Goal: Task Accomplishment & Management: Manage account settings

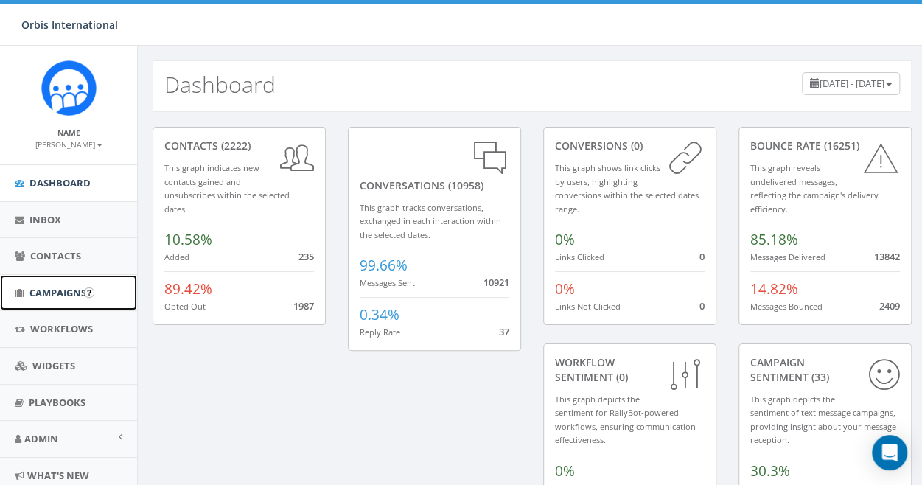
click at [54, 286] on span "Campaigns" at bounding box center [57, 292] width 57 height 13
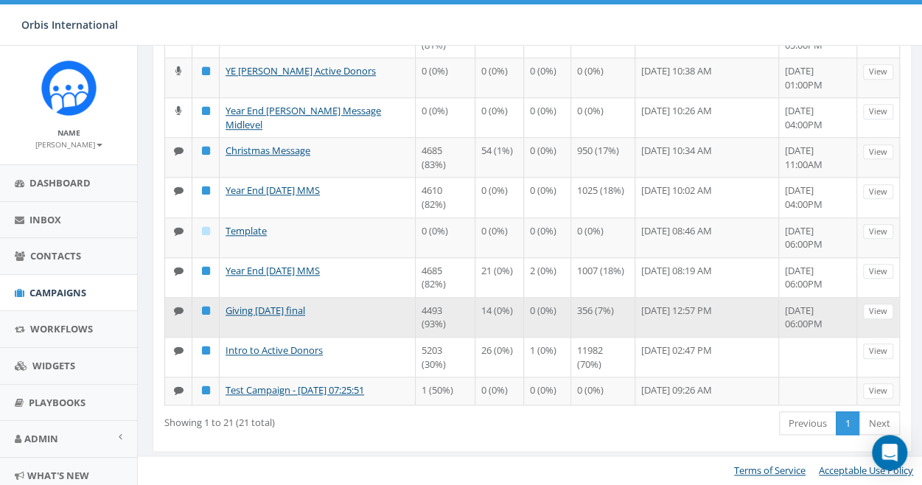
scroll to position [640, 0]
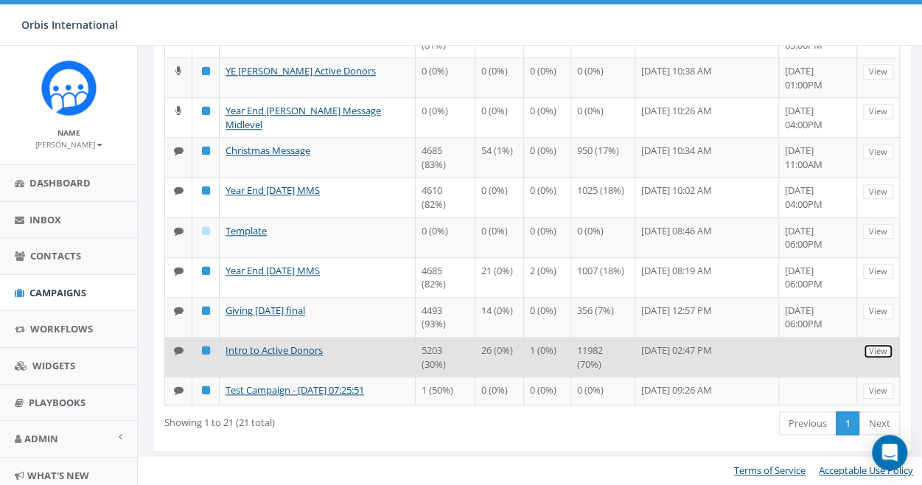
click at [880, 343] on link "View" at bounding box center [878, 350] width 30 height 15
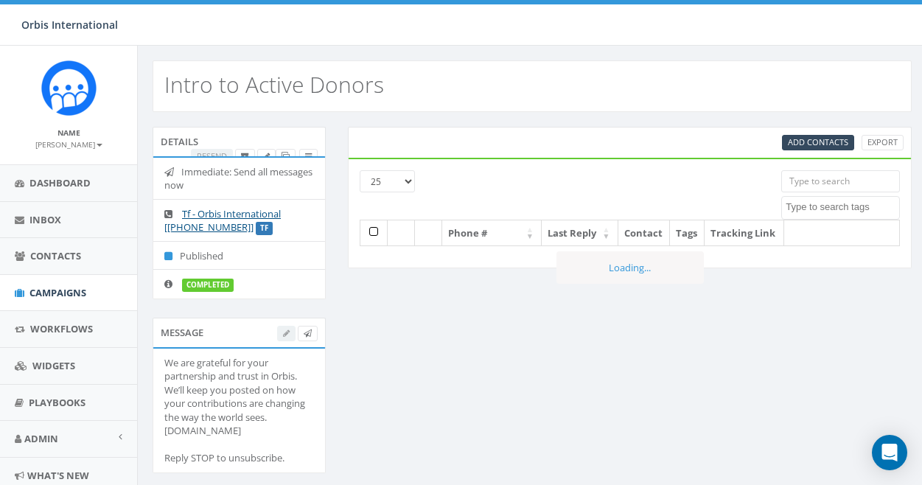
select select
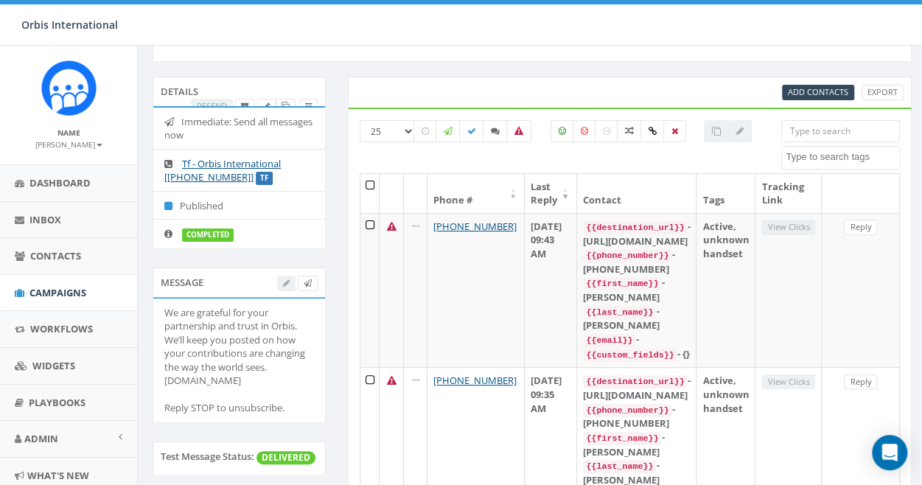
scroll to position [74, 0]
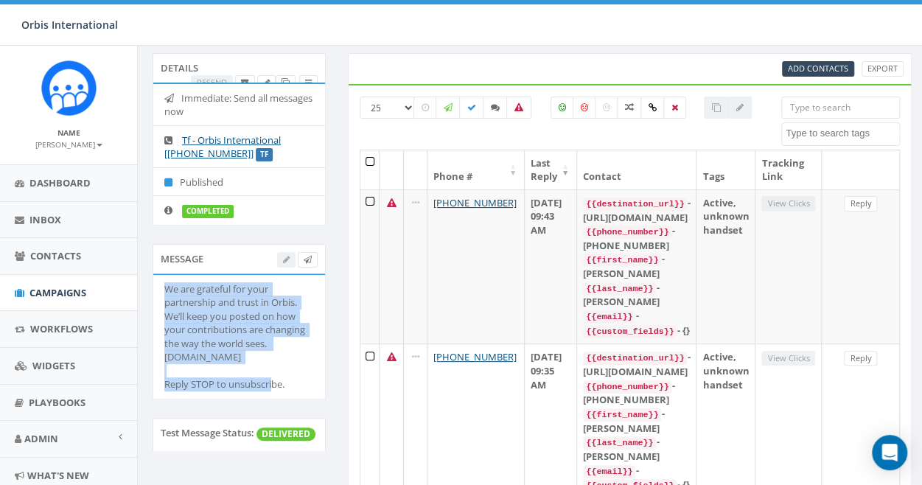
drag, startPoint x: 291, startPoint y: 383, endPoint x: 150, endPoint y: 290, distance: 168.6
click at [150, 290] on div "Message We are grateful for your partnership and trust in Orbis. We’ll keep you…" at bounding box center [238, 331] width 195 height 174
copy div "We are grateful for your partnership and trust in Orbis. We’ll keep you posted …"
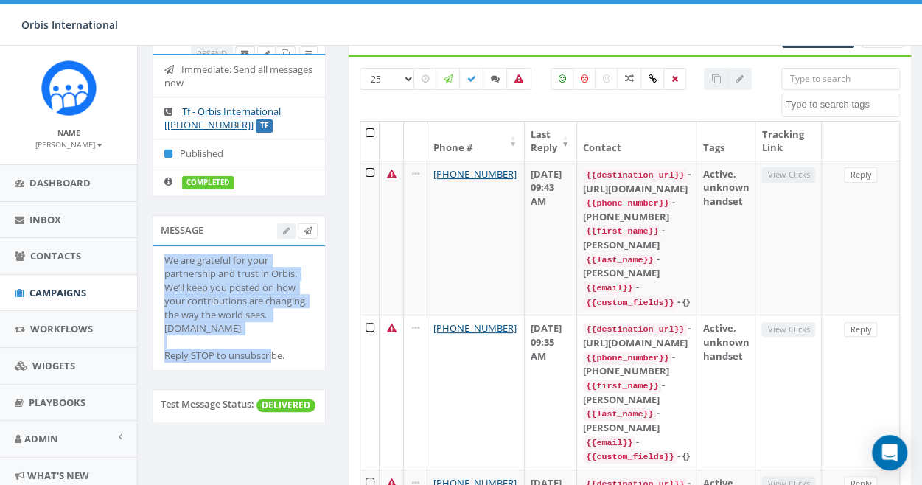
scroll to position [147, 0]
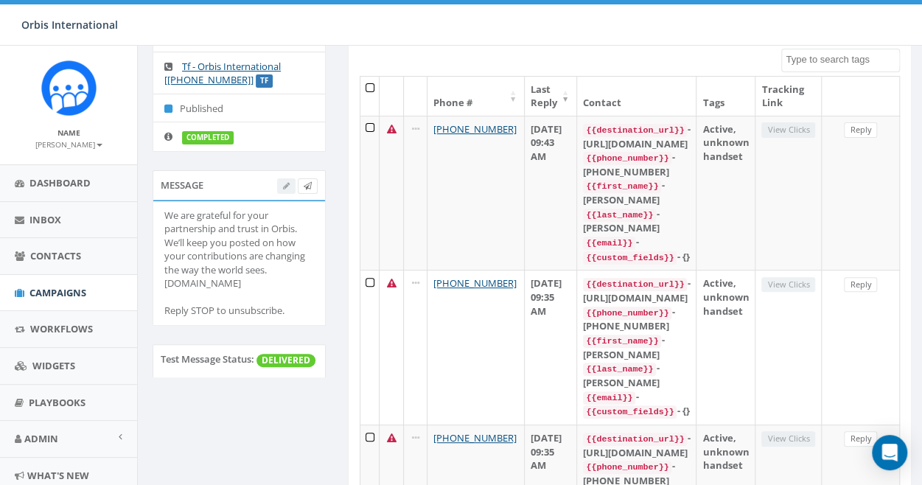
click at [284, 181] on div at bounding box center [297, 185] width 41 height 15
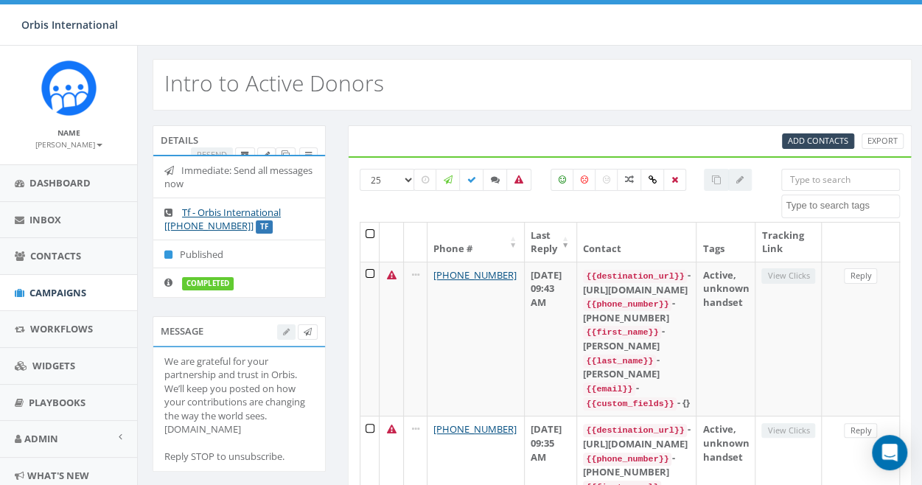
scroll to position [0, 0]
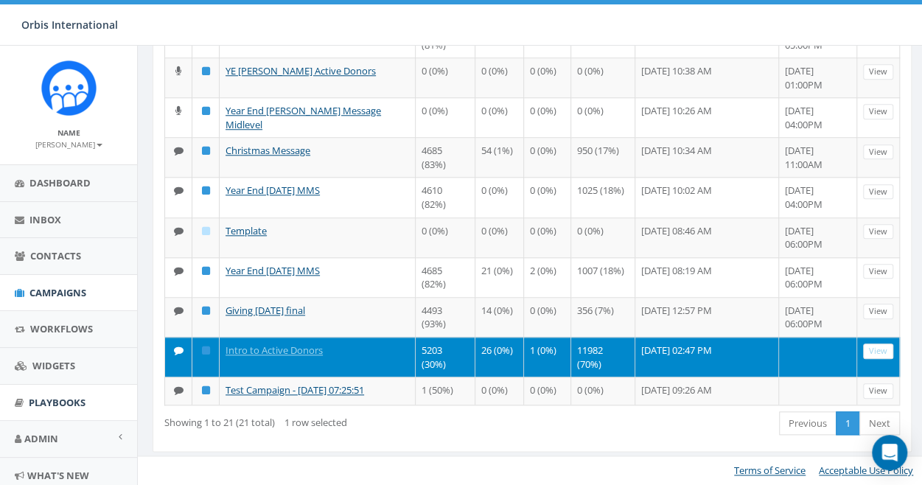
scroll to position [47, 0]
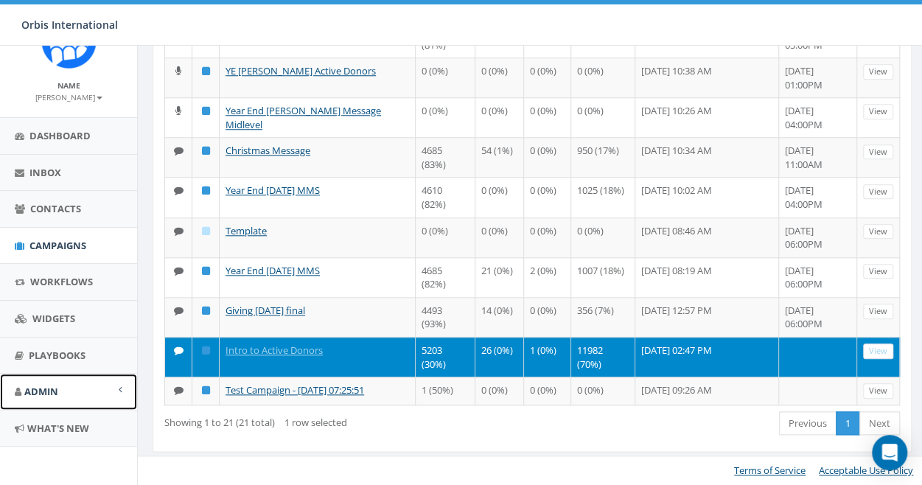
click at [105, 383] on link "Admin" at bounding box center [68, 392] width 137 height 36
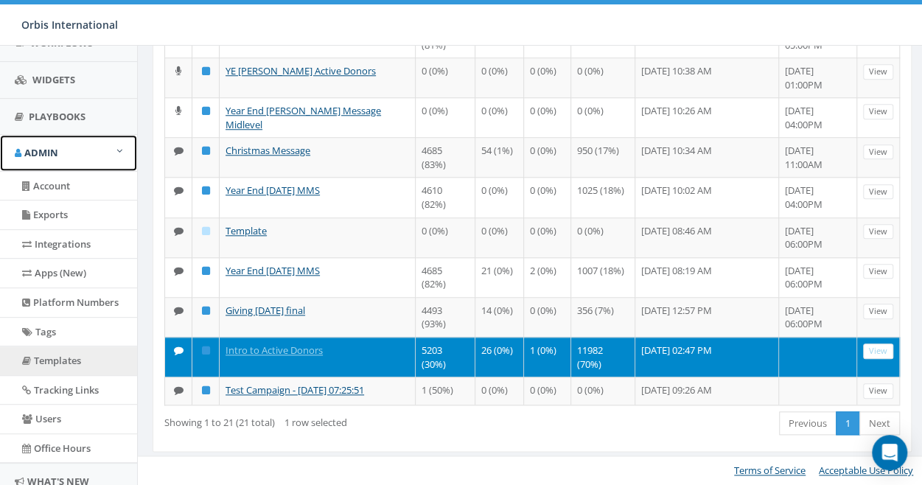
scroll to position [263, 0]
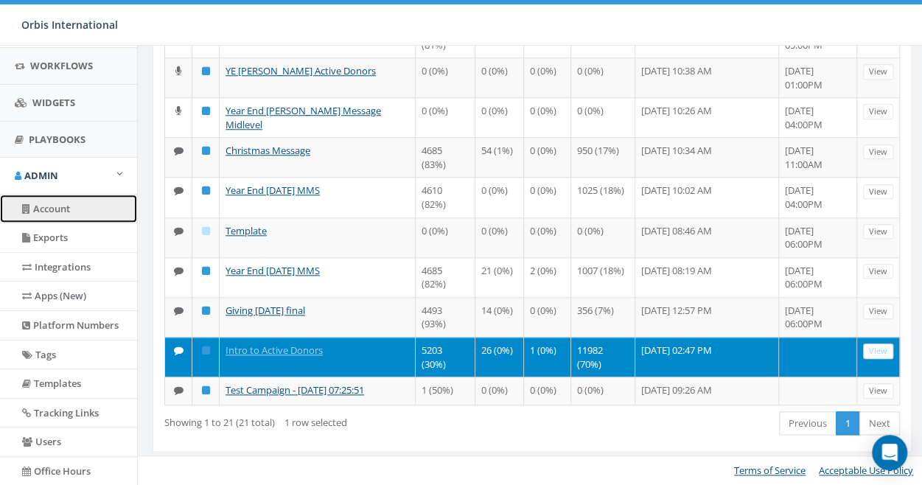
click at [49, 201] on link "Account" at bounding box center [68, 209] width 137 height 29
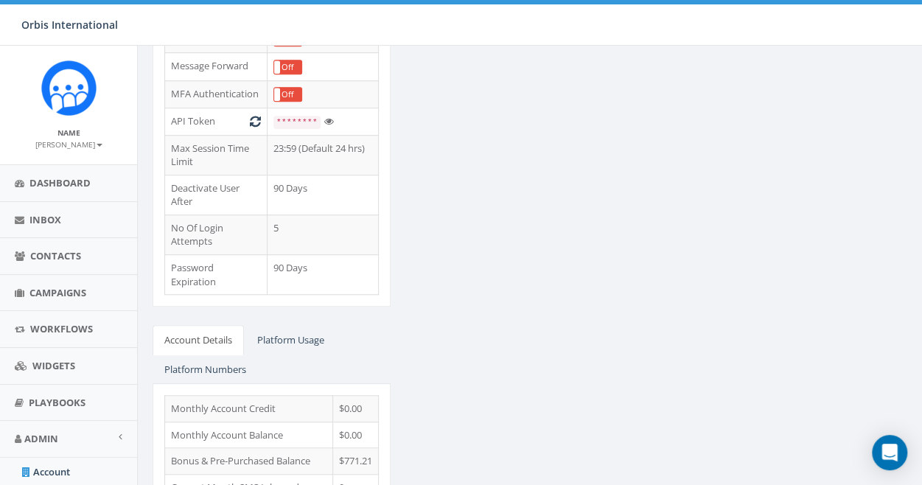
scroll to position [442, 0]
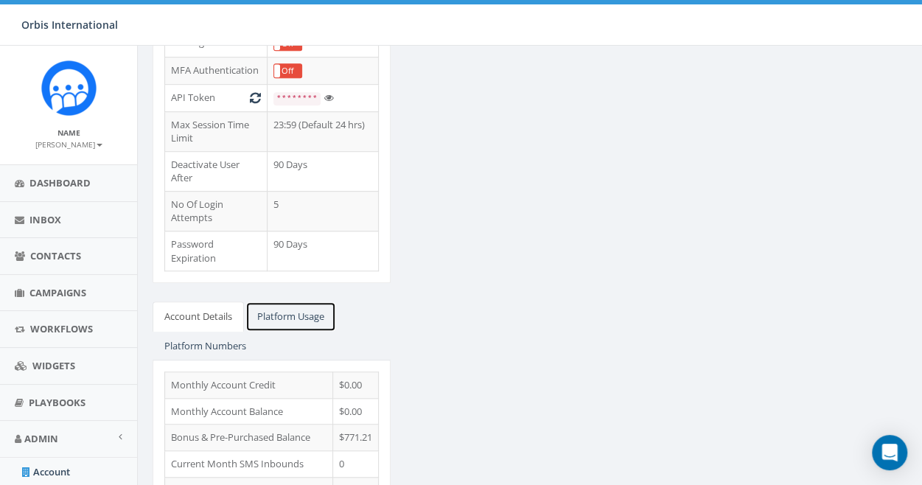
click at [296, 301] on link "Platform Usage" at bounding box center [290, 316] width 91 height 30
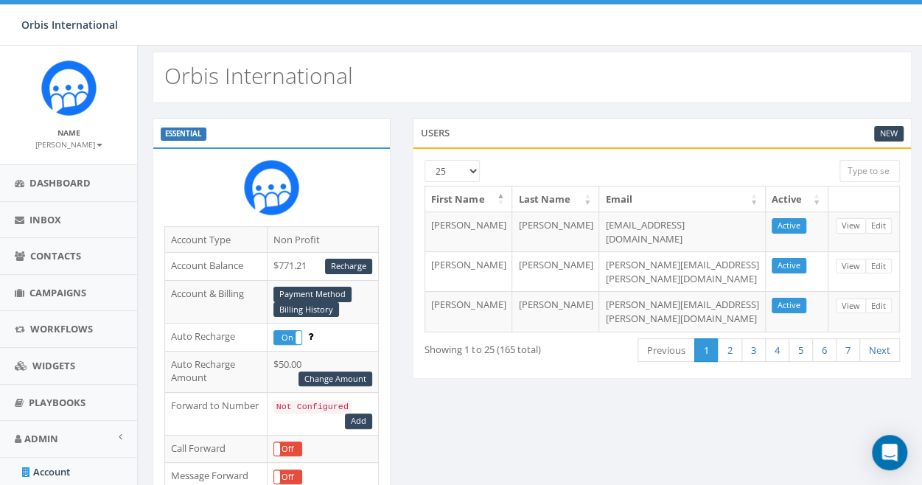
scroll to position [0, 0]
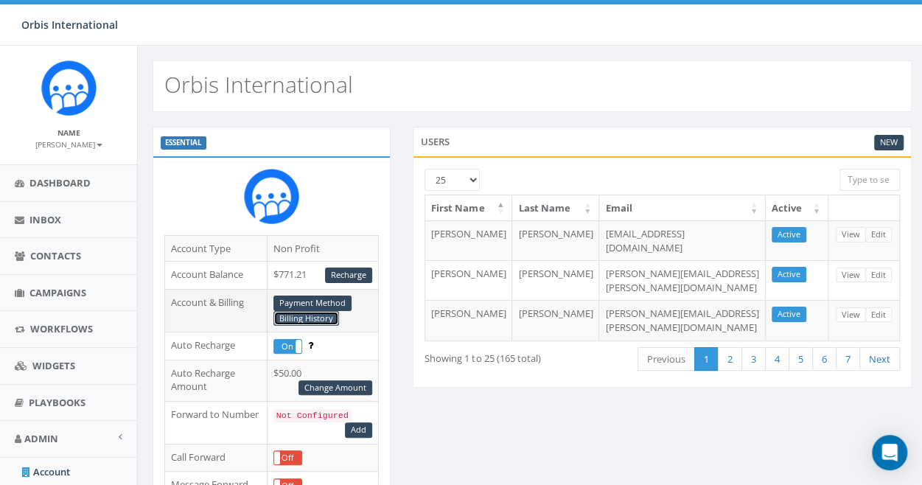
click at [318, 315] on link "Billing History" at bounding box center [306, 318] width 66 height 15
